Goal: Navigation & Orientation: Find specific page/section

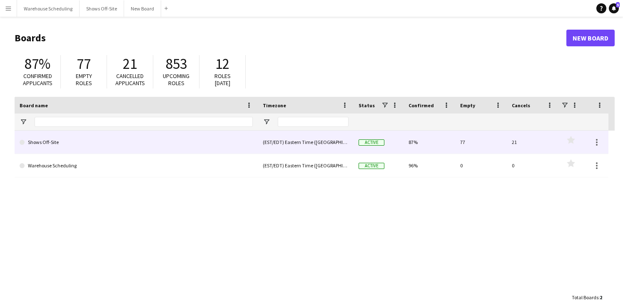
click at [86, 142] on link "Shows Off-Site" at bounding box center [136, 141] width 233 height 23
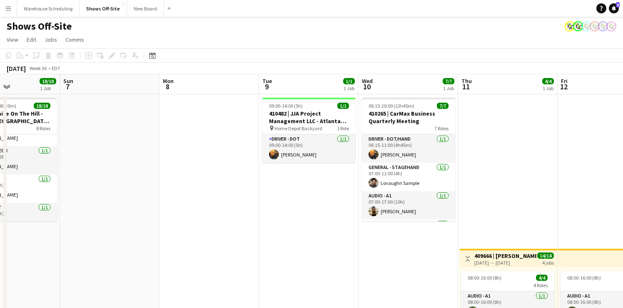
scroll to position [0, 0]
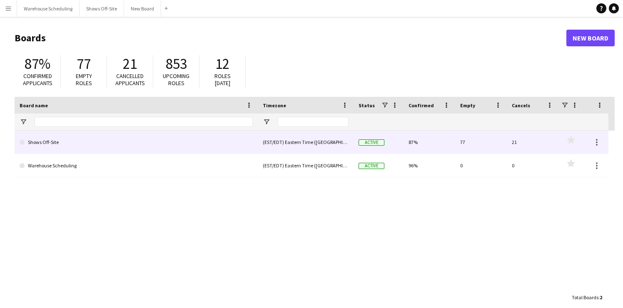
click at [59, 147] on link "Shows Off-Site" at bounding box center [136, 141] width 233 height 23
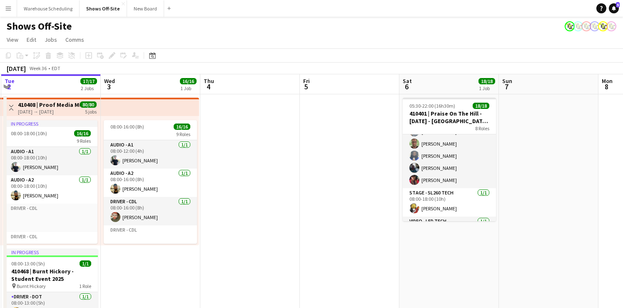
scroll to position [261, 0]
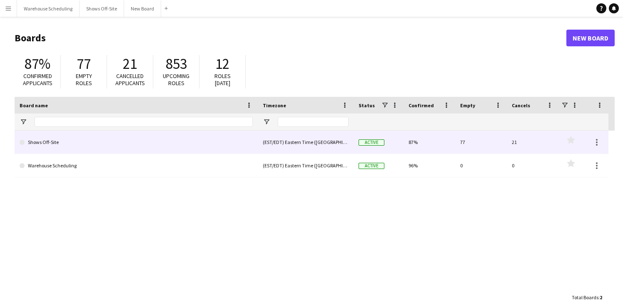
click at [223, 135] on link "Shows Off-Site" at bounding box center [136, 141] width 233 height 23
